Goal: Browse casually: Explore the website without a specific task or goal

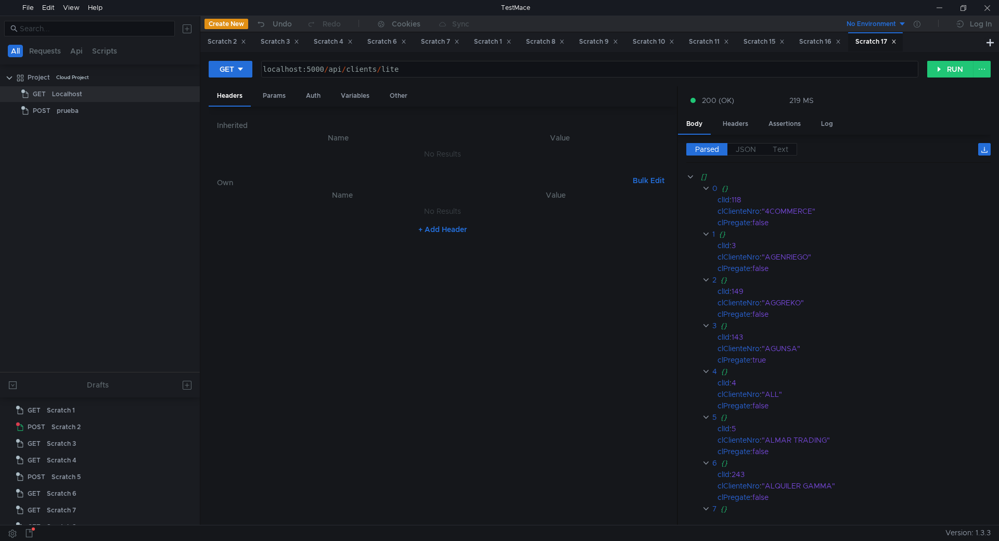
scroll to position [161, 0]
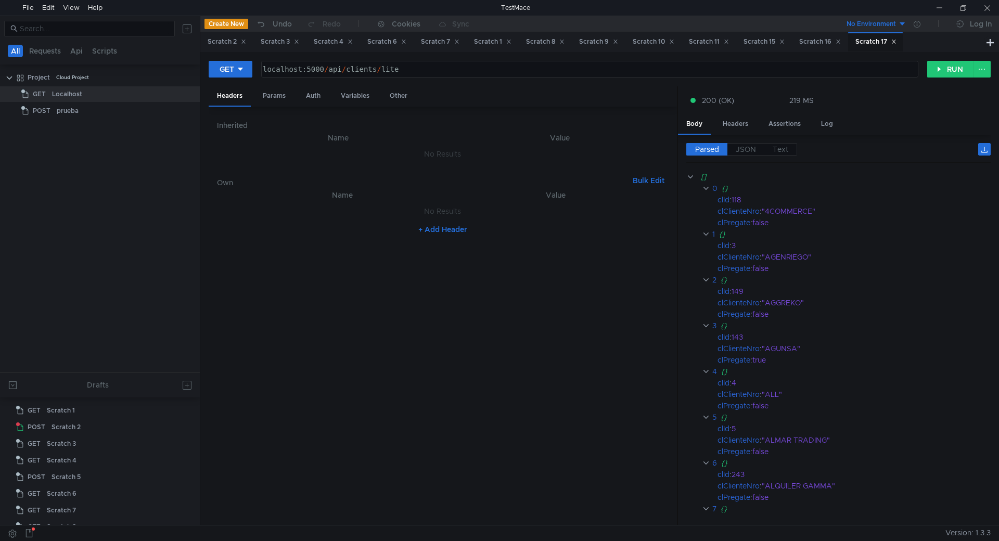
scroll to position [161, 0]
